Goal: Check status: Check status

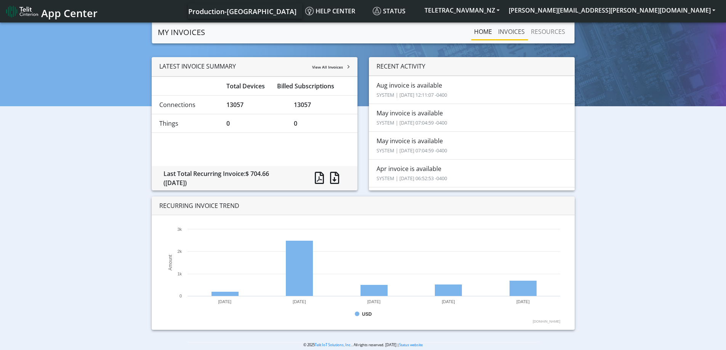
click at [511, 31] on link "INVOICES" at bounding box center [511, 31] width 33 height 15
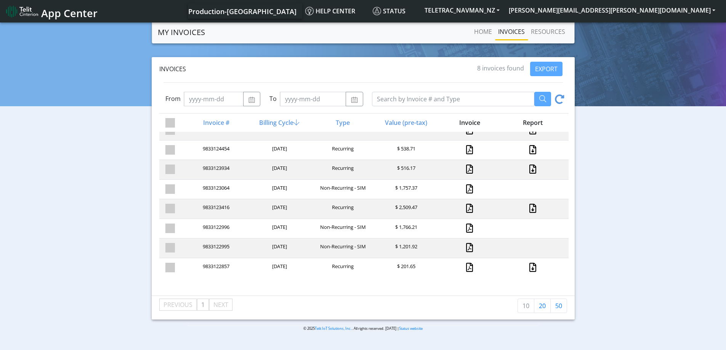
scroll to position [10, 0]
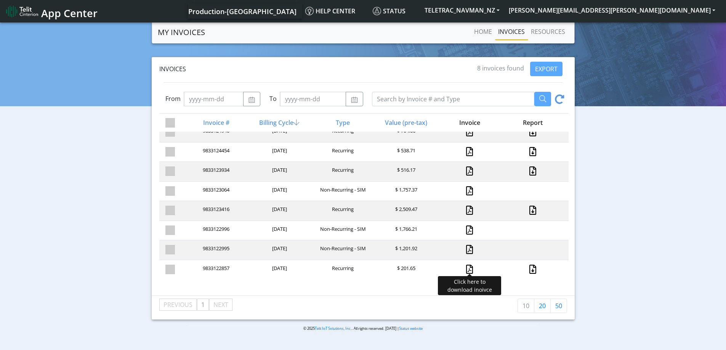
click at [466, 268] on link at bounding box center [469, 269] width 7 height 9
click at [466, 247] on link at bounding box center [469, 249] width 7 height 9
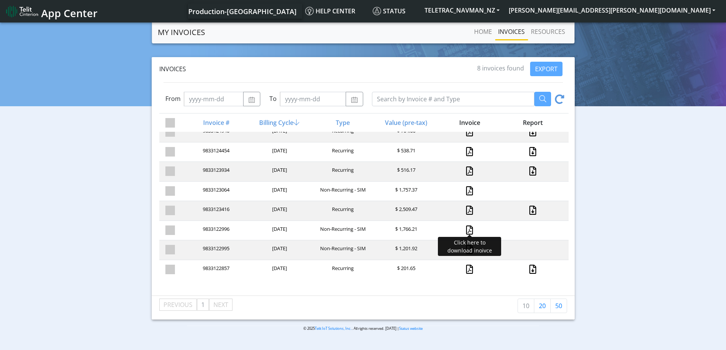
click at [466, 230] on link at bounding box center [469, 230] width 7 height 9
click at [466, 209] on link at bounding box center [469, 210] width 7 height 9
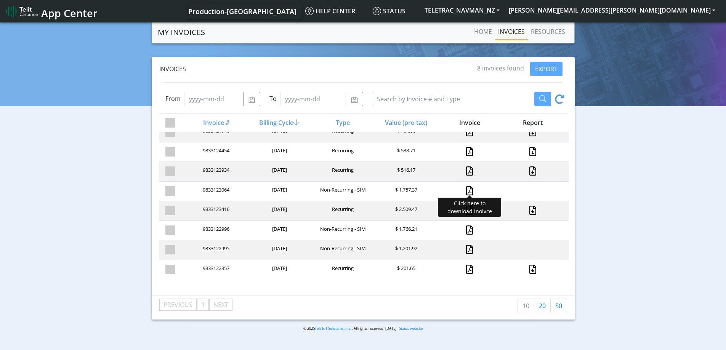
click at [466, 189] on link at bounding box center [469, 190] width 7 height 9
click at [466, 170] on link at bounding box center [469, 171] width 7 height 9
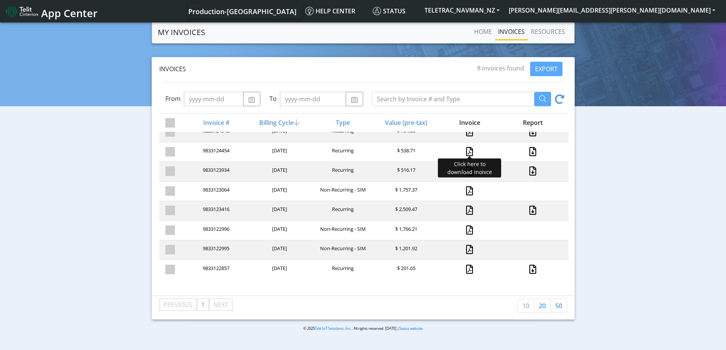
click at [466, 149] on link at bounding box center [469, 151] width 7 height 9
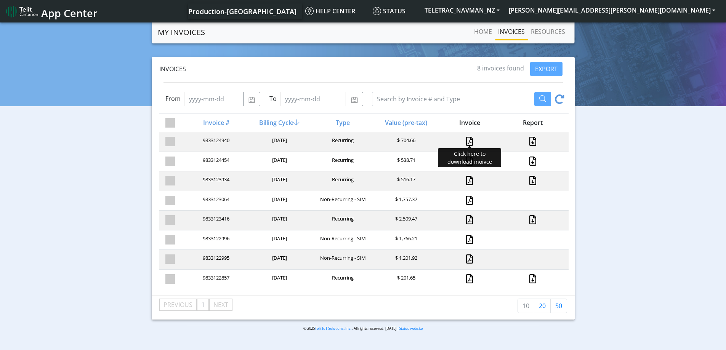
click at [466, 140] on link at bounding box center [469, 141] width 7 height 9
